Goal: Information Seeking & Learning: Learn about a topic

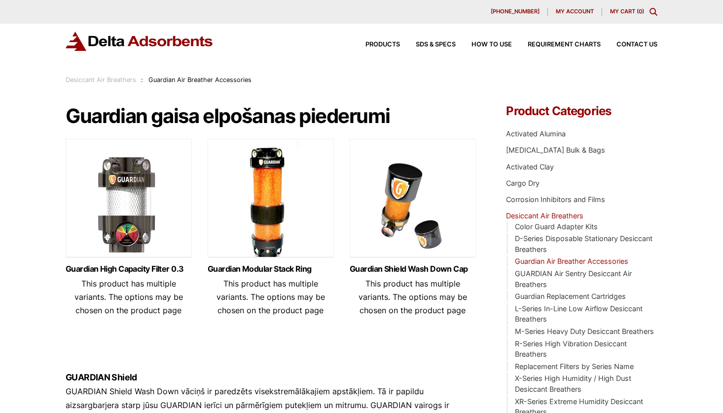
click at [266, 198] on img at bounding box center [271, 200] width 126 height 123
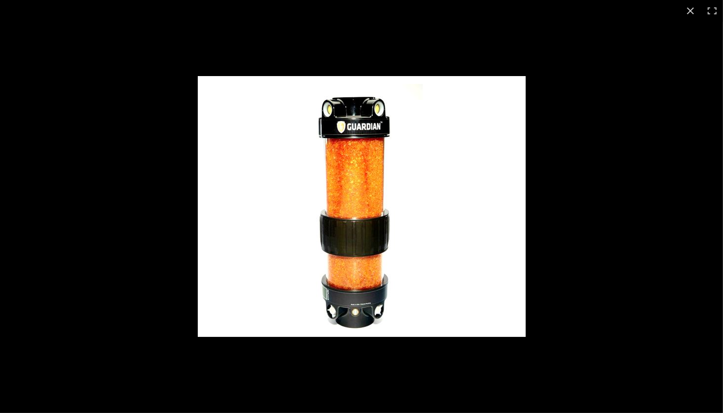
click at [302, 200] on img "Full screen image" at bounding box center [362, 206] width 328 height 261
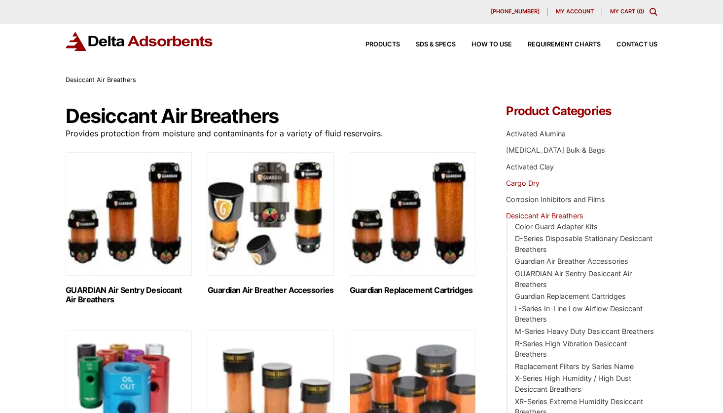
click at [524, 183] on link "Cargo Dry" at bounding box center [524, 183] width 34 height 8
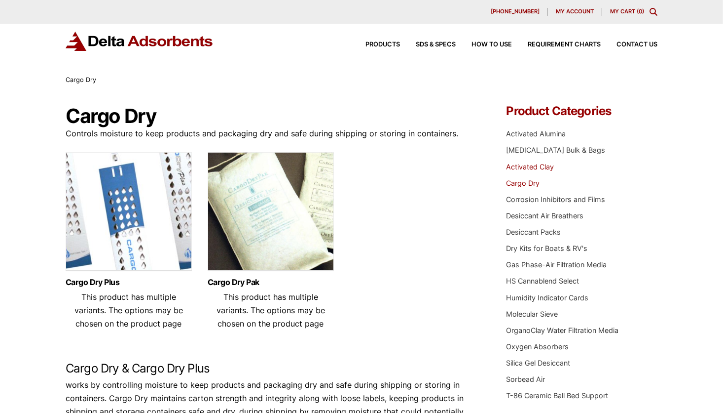
click at [526, 165] on link "Activated Clay" at bounding box center [531, 166] width 48 height 8
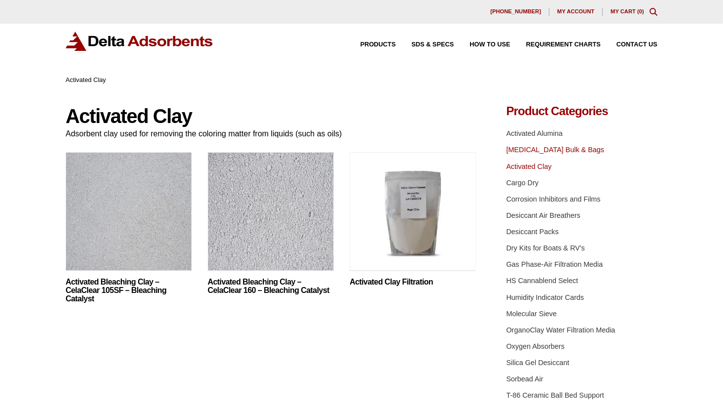
click at [527, 150] on link "[MEDICAL_DATA] Bulk & Bags" at bounding box center [556, 150] width 98 height 8
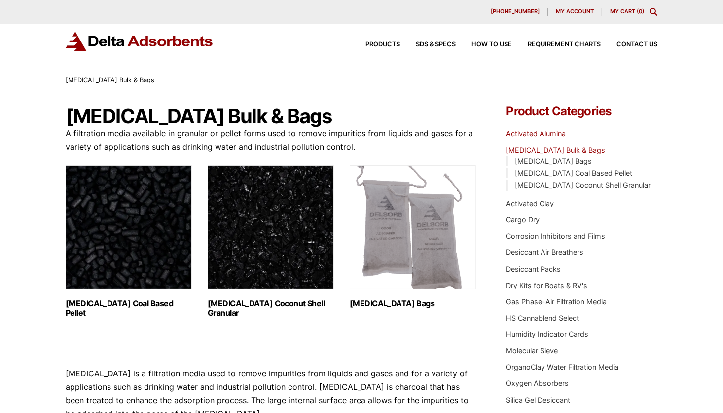
click at [522, 135] on link "Activated Alumina" at bounding box center [537, 133] width 60 height 8
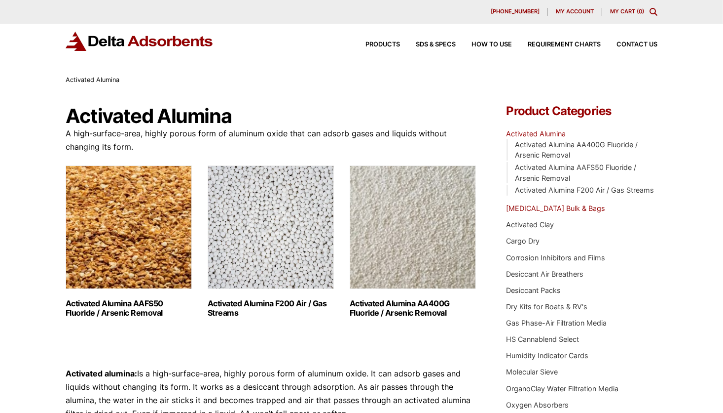
click at [533, 207] on link "[MEDICAL_DATA] Bulk & Bags" at bounding box center [556, 208] width 99 height 8
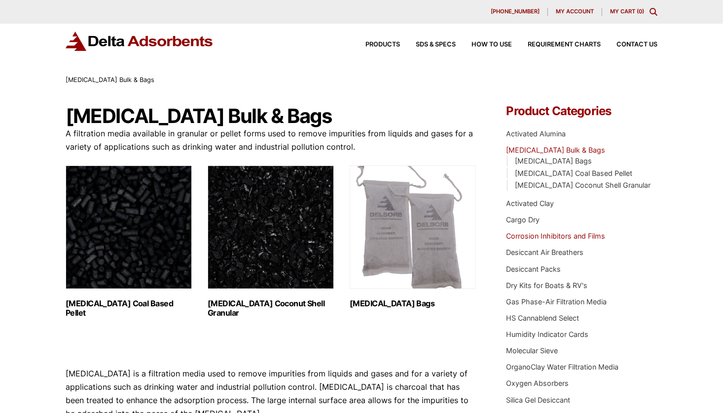
click at [523, 236] on link "Corrosion Inhibitors and Films" at bounding box center [556, 235] width 99 height 8
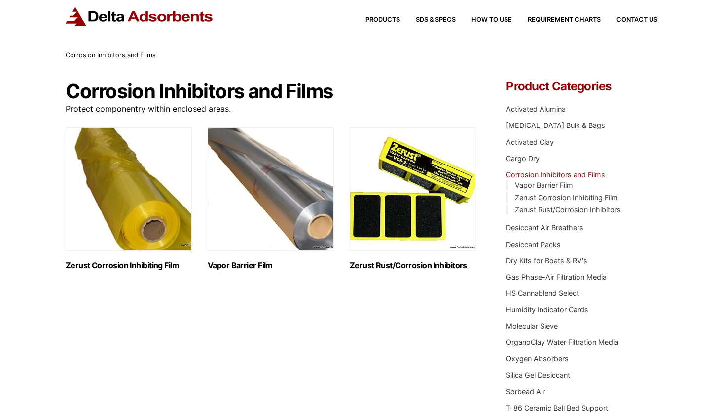
scroll to position [49, 0]
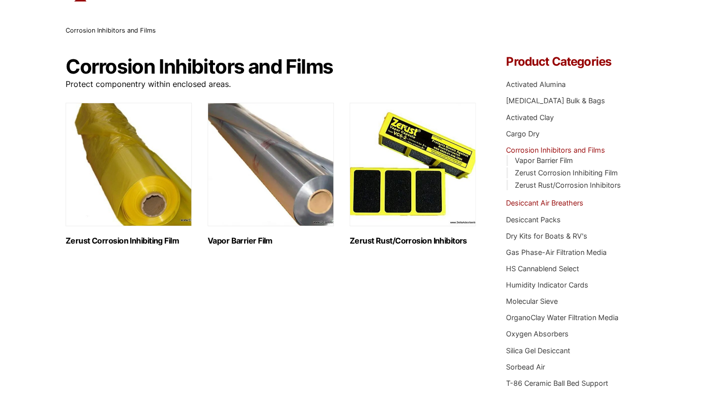
click at [539, 202] on link "Desiccant Air Breathers" at bounding box center [545, 202] width 77 height 8
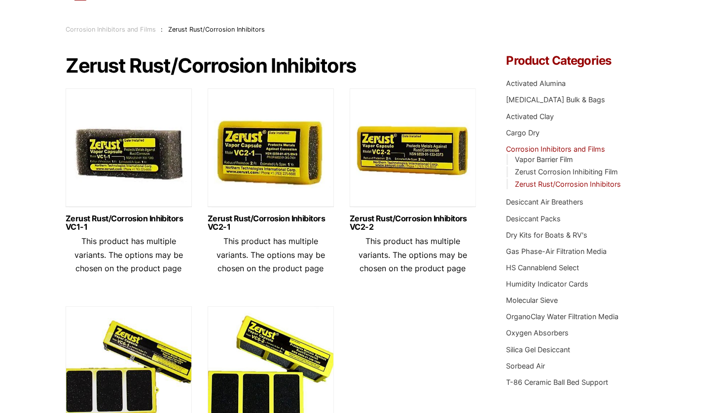
scroll to position [148, 0]
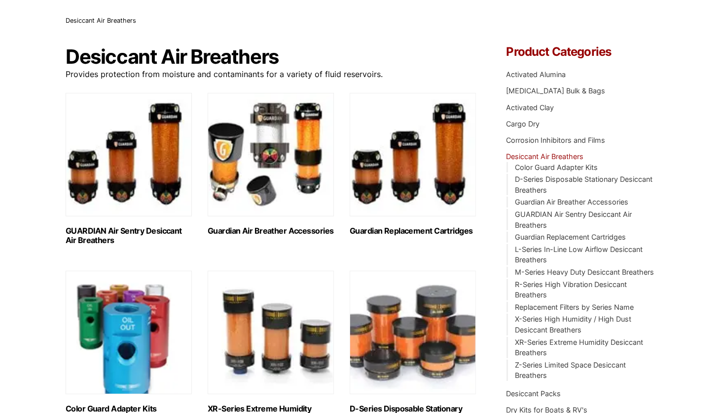
scroll to position [99, 0]
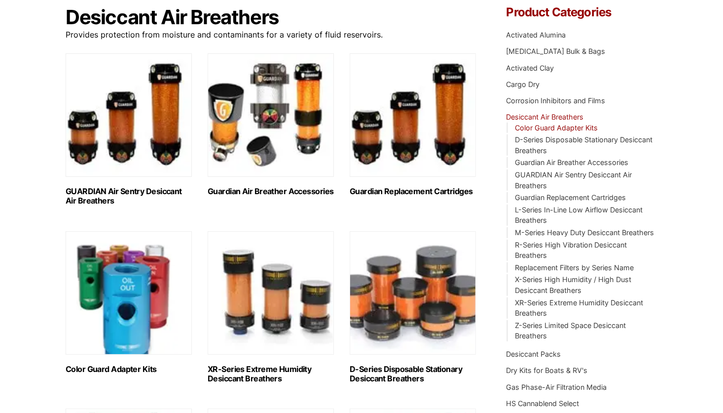
click at [543, 129] on link "Color Guard Adapter Kits" at bounding box center [556, 127] width 83 height 8
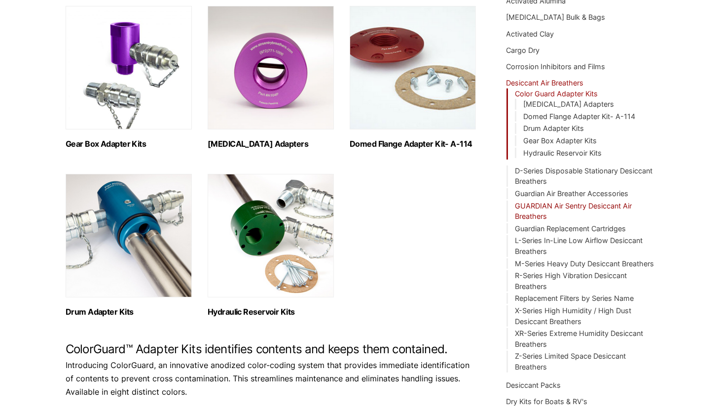
scroll to position [148, 0]
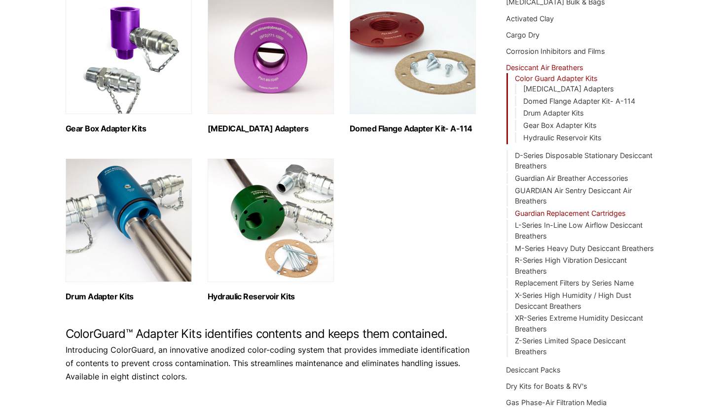
click at [543, 212] on link "Guardian Replacement Cartridges" at bounding box center [570, 213] width 111 height 8
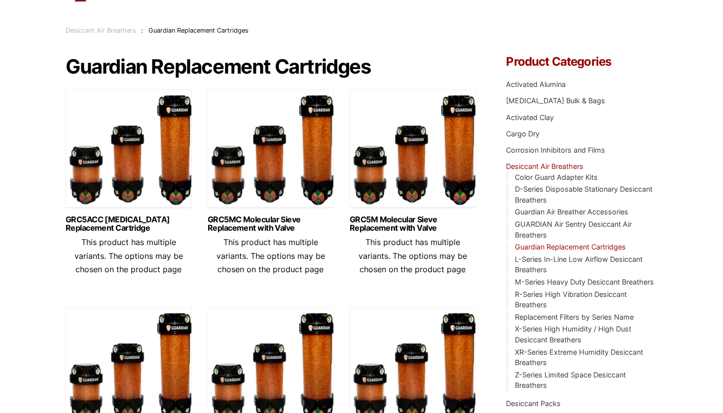
scroll to position [148, 0]
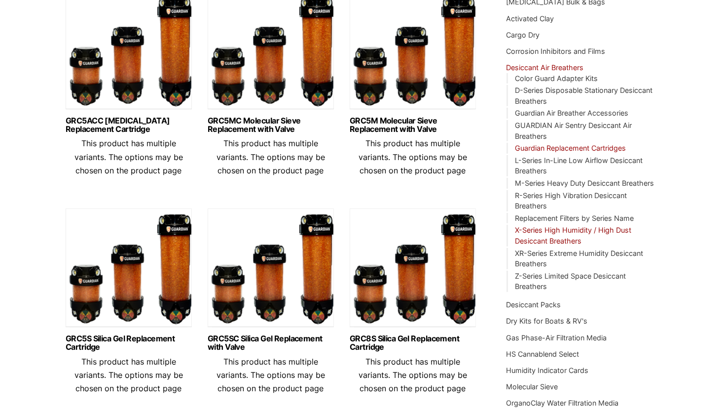
click at [536, 229] on link "X-Series High Humidity / High Dust Desiccant Breathers" at bounding box center [573, 235] width 116 height 19
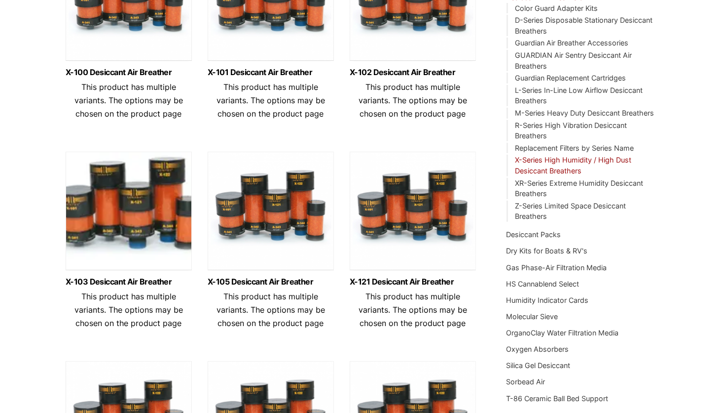
scroll to position [296, 0]
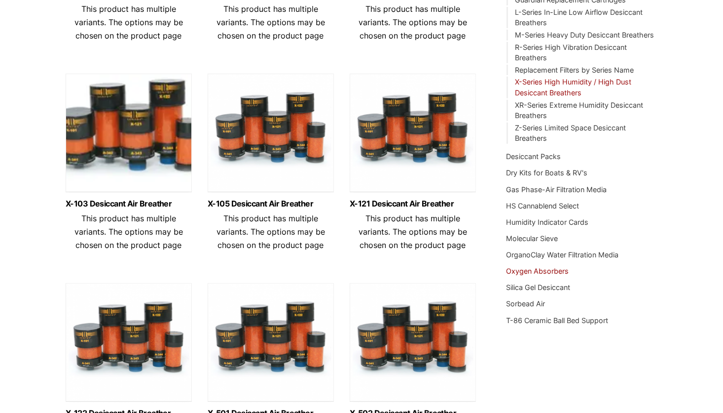
click at [530, 271] on link "Oxygen Absorbers" at bounding box center [538, 270] width 63 height 8
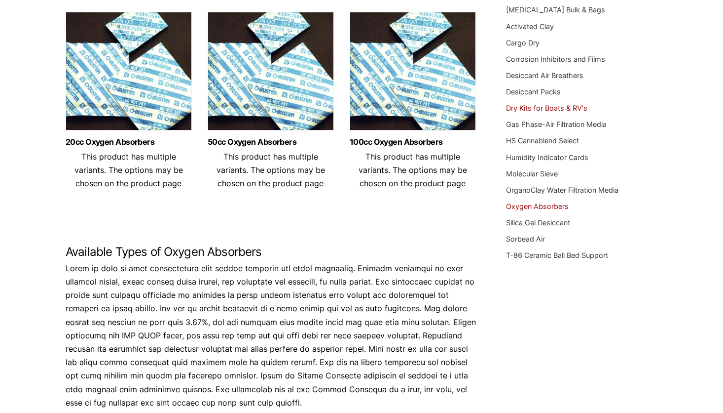
scroll to position [148, 0]
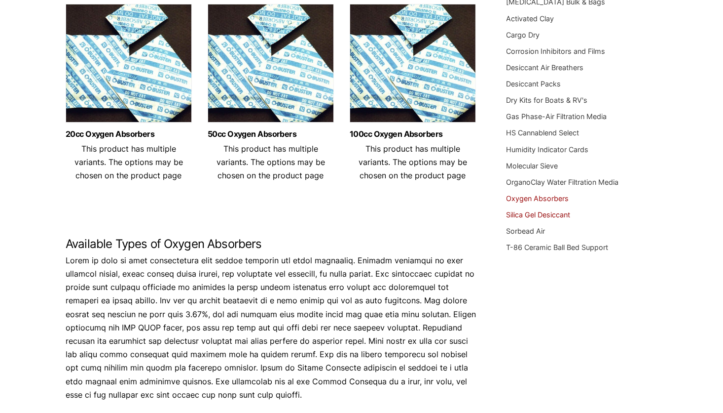
click at [527, 216] on link "Silica Gel Desiccant" at bounding box center [539, 214] width 64 height 8
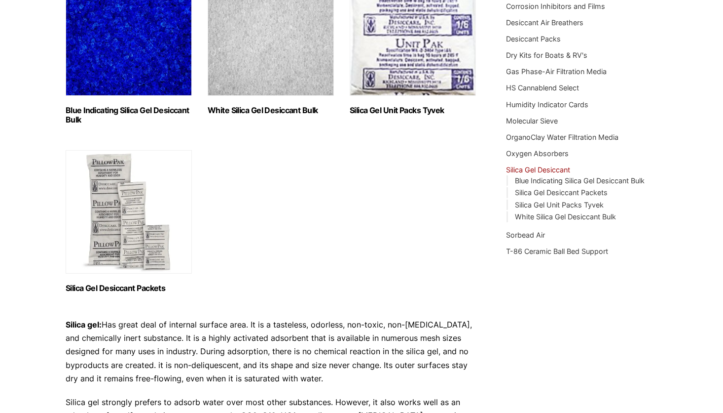
scroll to position [197, 0]
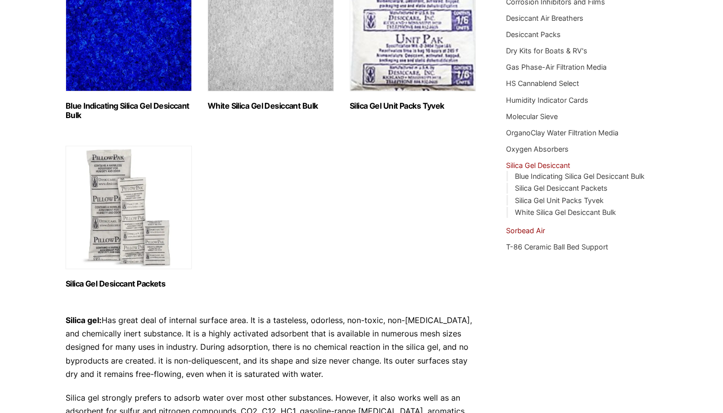
click at [527, 229] on link "Sorbead Air" at bounding box center [526, 230] width 39 height 8
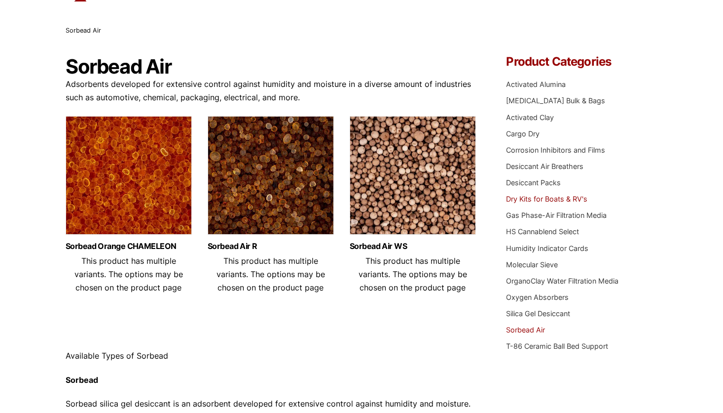
scroll to position [99, 0]
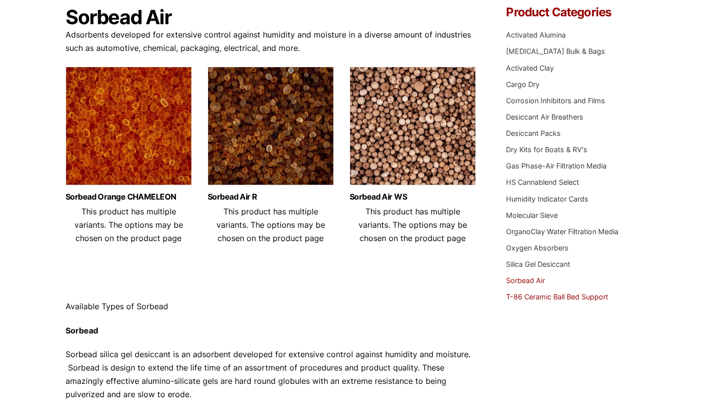
click at [541, 295] on link "T-86 Ceramic Ball Bed Support" at bounding box center [558, 296] width 102 height 8
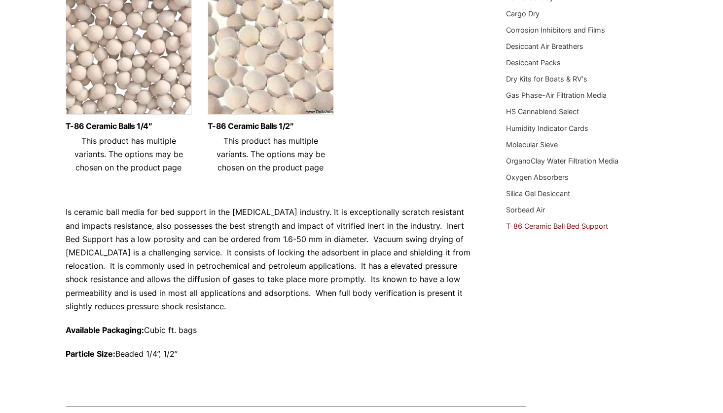
scroll to position [345, 0]
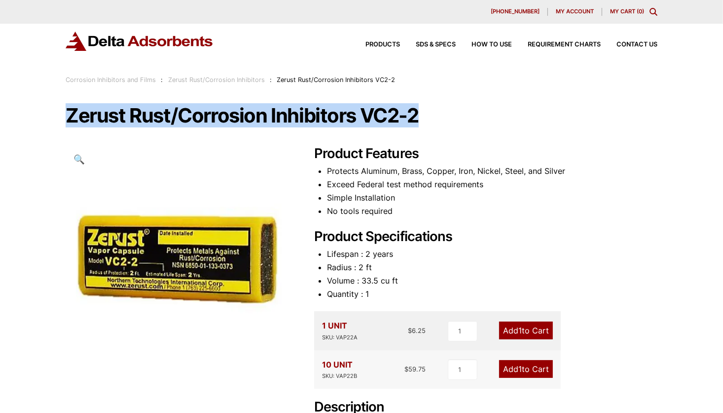
drag, startPoint x: 425, startPoint y: 115, endPoint x: 65, endPoint y: 102, distance: 360.0
copy h1 "Zerust Rust/Corrosion Inhibitors VC2-2"
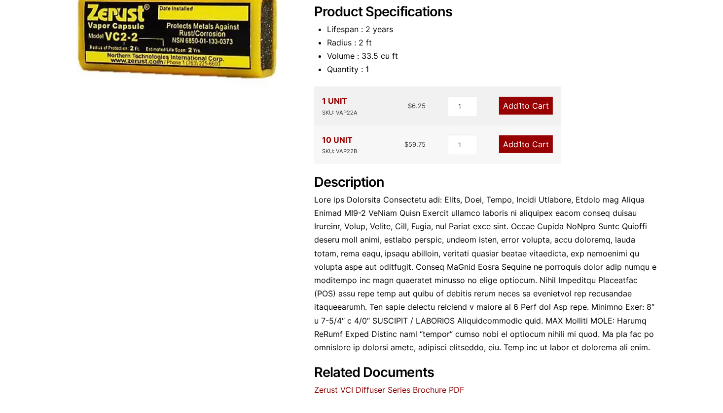
scroll to position [296, 0]
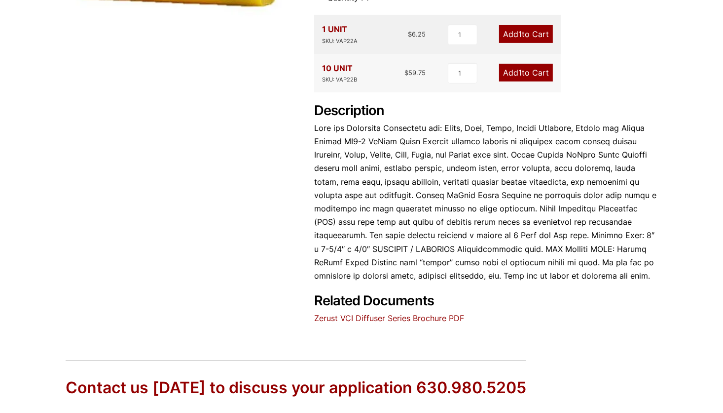
click at [611, 274] on p at bounding box center [485, 201] width 343 height 161
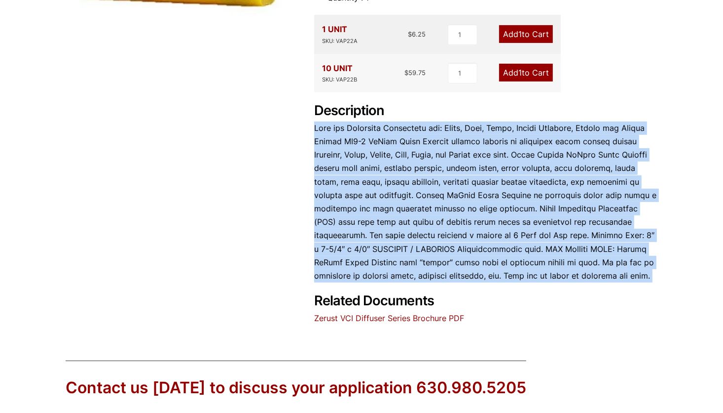
drag, startPoint x: 611, startPoint y: 274, endPoint x: 318, endPoint y: 123, distance: 330.0
click at [318, 123] on p at bounding box center [485, 201] width 343 height 161
copy div "Lore ips Dolorsita Consectetu adi: Elits, Doei, Tempo, Incidi Utlabore, Etdolo …"
